Goal: Information Seeking & Learning: Learn about a topic

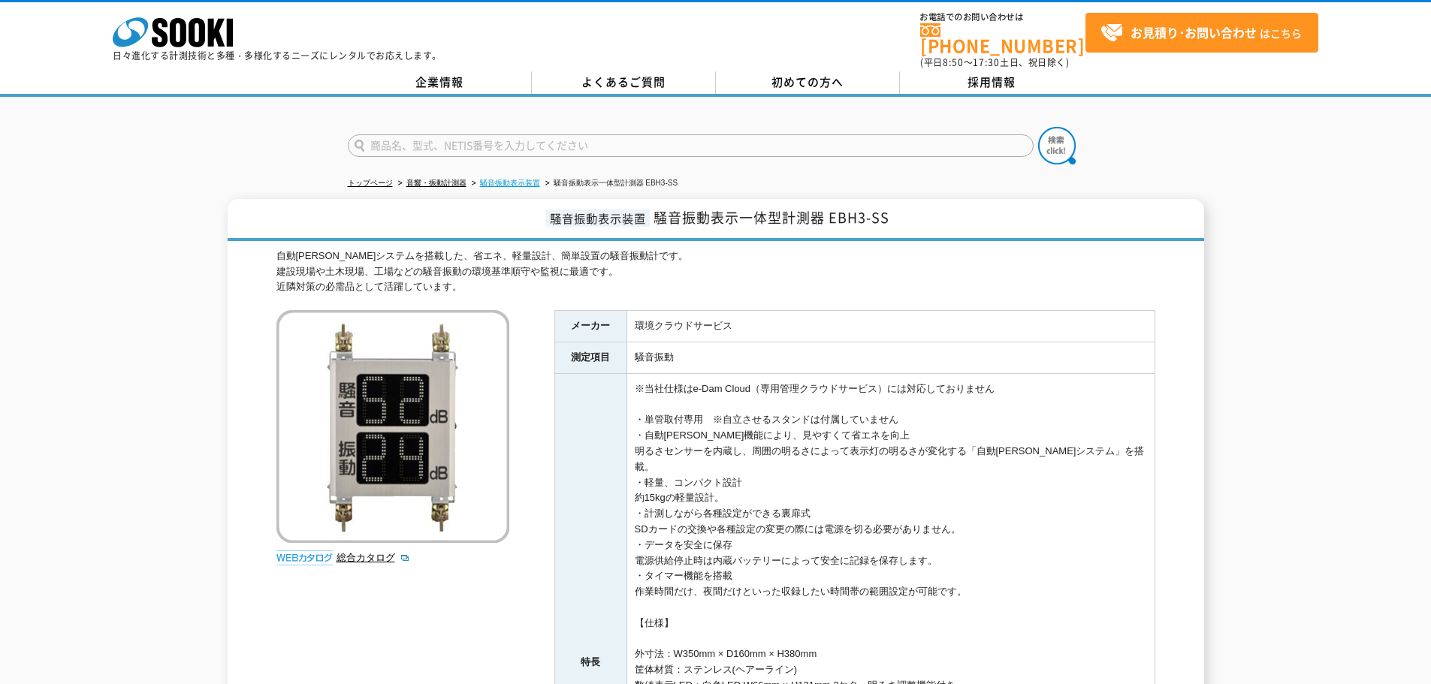
click at [515, 179] on link "騒音振動表示装置" at bounding box center [510, 183] width 60 height 8
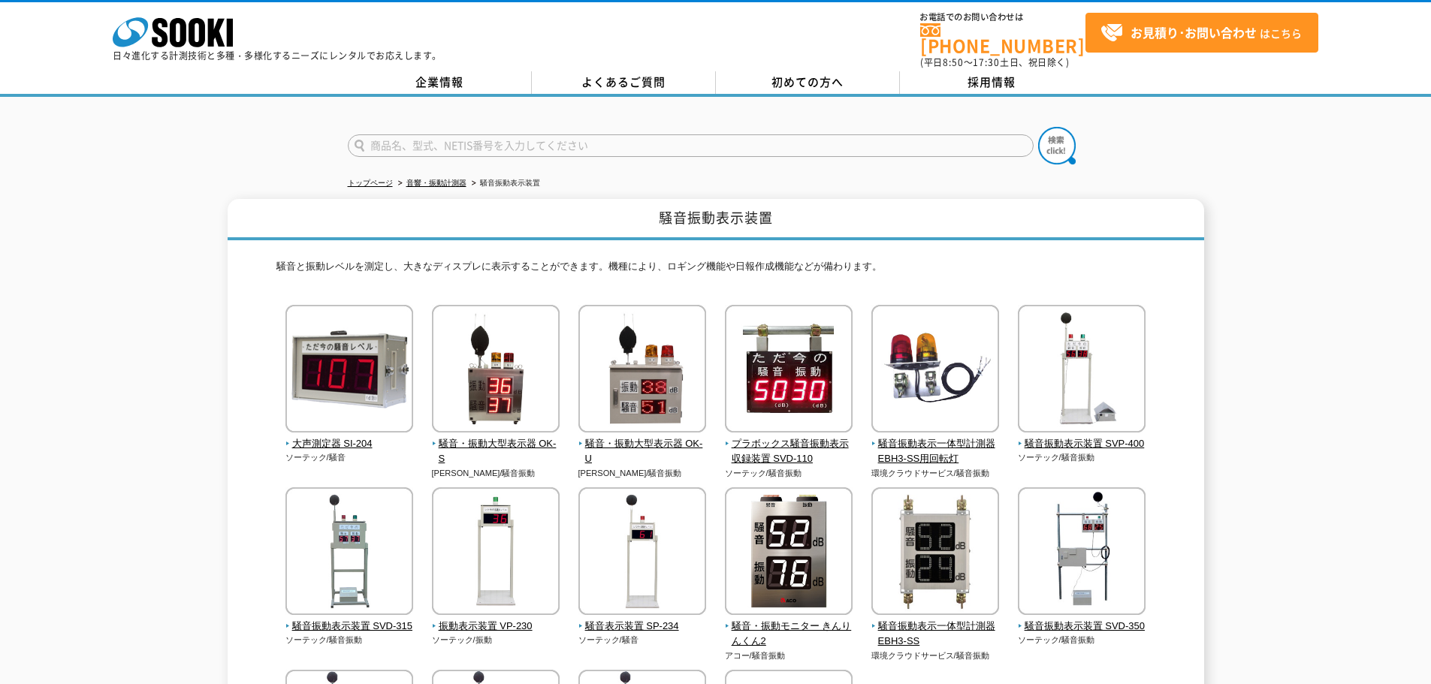
drag, startPoint x: 329, startPoint y: 278, endPoint x: 332, endPoint y: 265, distance: 13.1
